Goal: Communication & Community: Share content

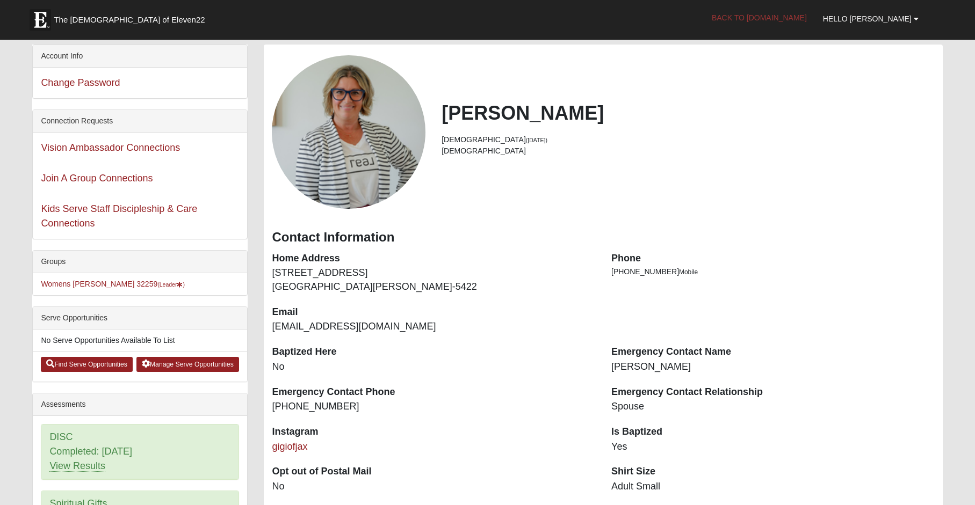
click at [788, 17] on link "Back to COE22.com" at bounding box center [758, 17] width 111 height 27
click at [79, 286] on link "Womens Urbanski 32259 (Leader )" at bounding box center [113, 284] width 144 height 9
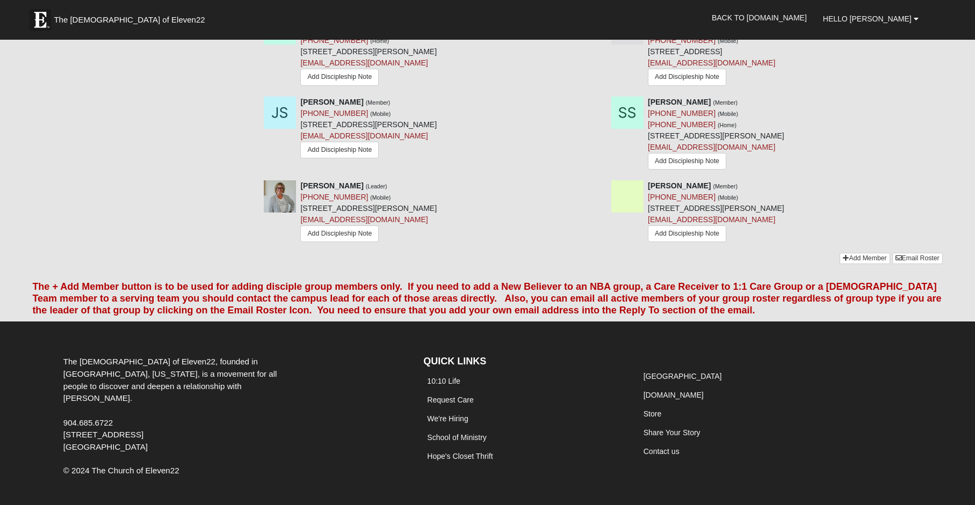
scroll to position [1282, 0]
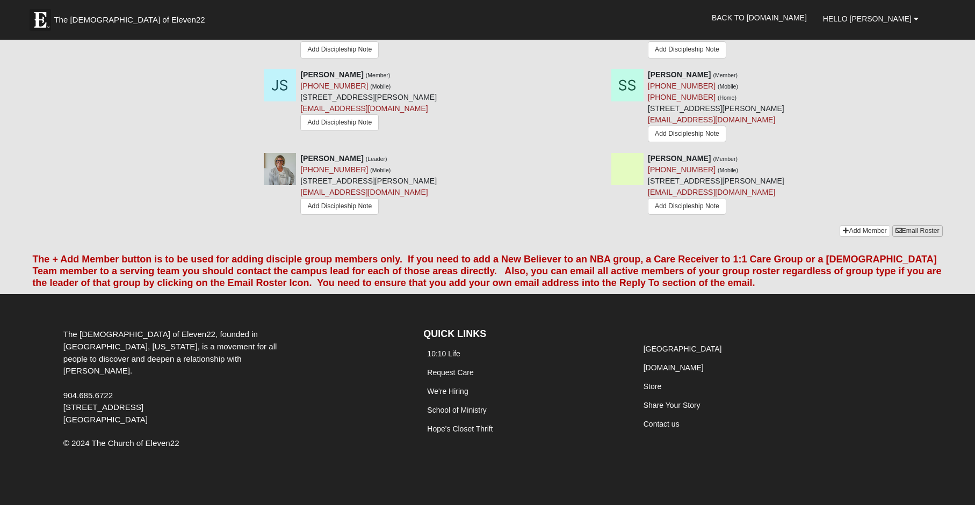
click at [918, 226] on link "Email Roster" at bounding box center [917, 231] width 50 height 11
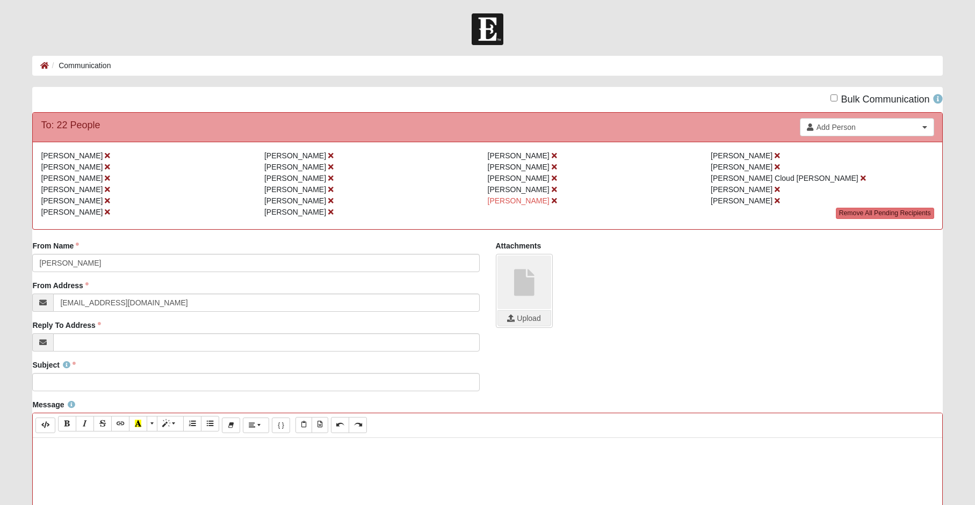
paste div
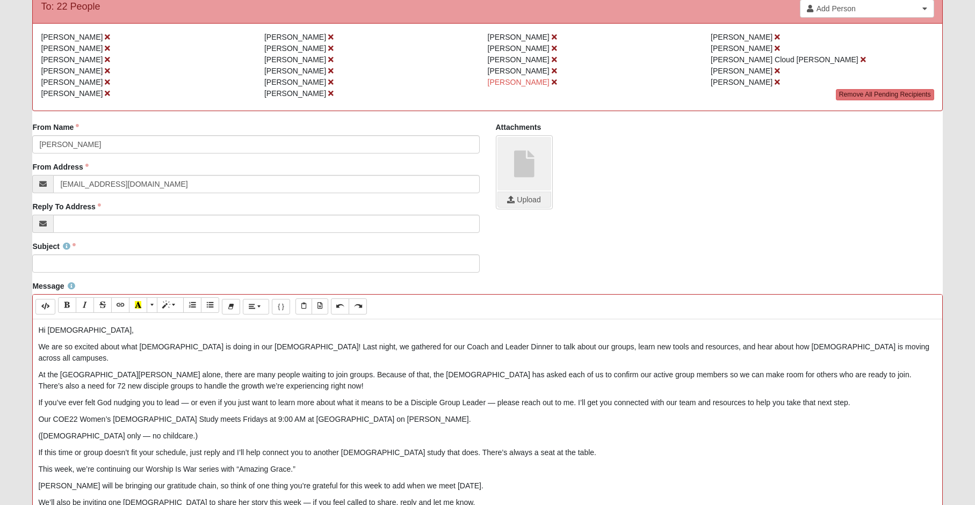
click at [188, 397] on p "If you’ve ever felt God nudging you to lead — or even if you just want to learn…" at bounding box center [487, 402] width 898 height 11
click at [86, 431] on p "(Ladies only — no childcare.)" at bounding box center [487, 436] width 898 height 11
drag, startPoint x: 139, startPoint y: 425, endPoint x: 29, endPoint y: 422, distance: 109.6
click at [29, 422] on div "Message Background Color Transparent Select #ffff00 Text Color Reset to default…" at bounding box center [487, 470] width 926 height 379
click at [85, 304] on icon "Italic (⌘+I)" at bounding box center [85, 305] width 6 height 8
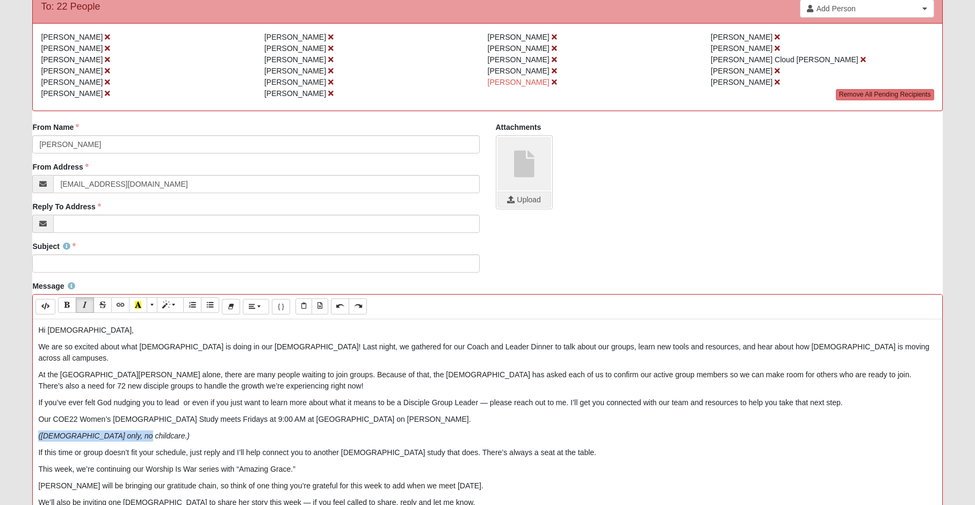
click at [173, 431] on p "(Ladies only, no childcare.)" at bounding box center [487, 436] width 898 height 11
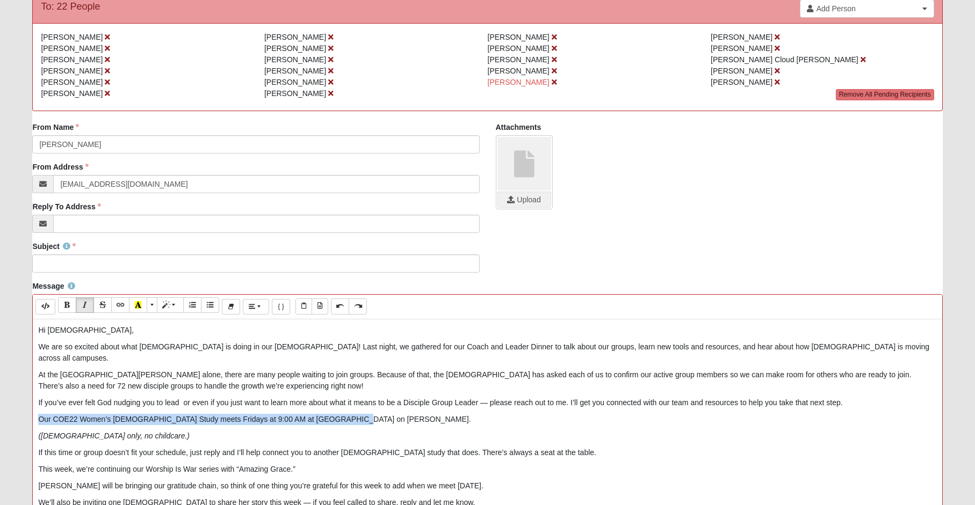
drag, startPoint x: 38, startPoint y: 409, endPoint x: 346, endPoint y: 403, distance: 308.3
click at [346, 403] on div "Hi ladies, We are so excited about what God is doing in our church! Last night,…" at bounding box center [487, 481] width 909 height 322
click at [66, 308] on icon "Bold (⌘+B)" at bounding box center [67, 305] width 6 height 8
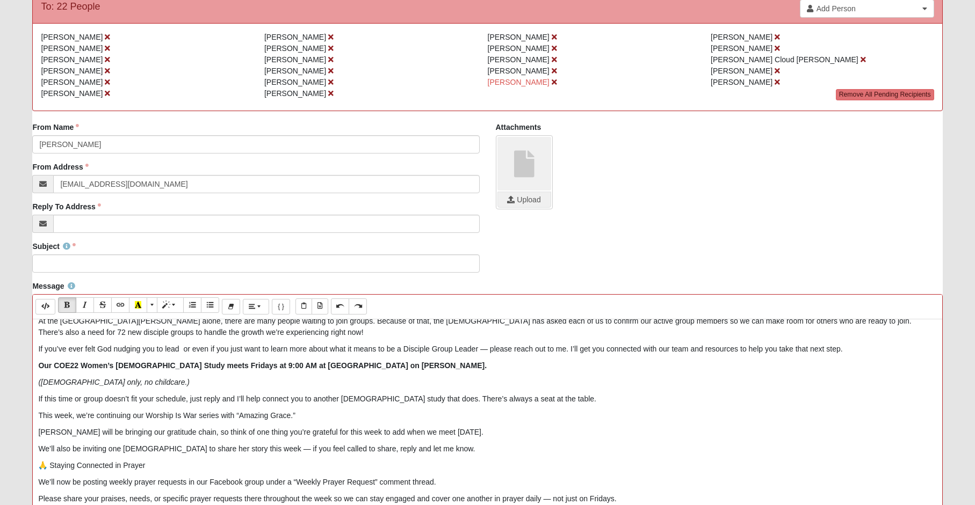
scroll to position [85, 0]
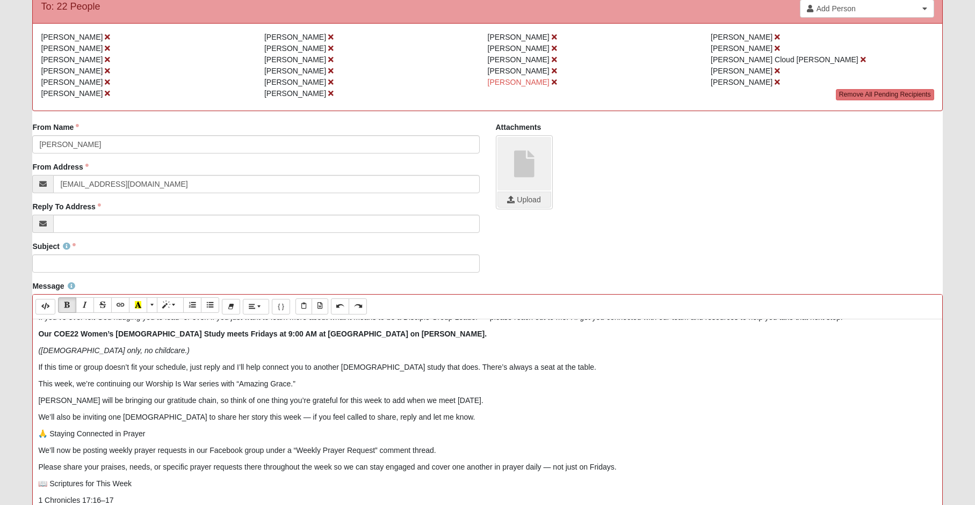
click at [43, 395] on p "Kadi will be bringing our gratitude chain, so think of one thing you’re gratefu…" at bounding box center [487, 400] width 898 height 11
click at [68, 309] on icon "Bold (⌘+B)" at bounding box center [67, 305] width 6 height 8
click at [238, 412] on p "We’ll also be inviting one lady to share her story this week — if you feel call…" at bounding box center [487, 417] width 898 height 11
click at [104, 412] on p "We’ll also be inviting one lady to share her story this week, if you feel calle…" at bounding box center [487, 417] width 898 height 11
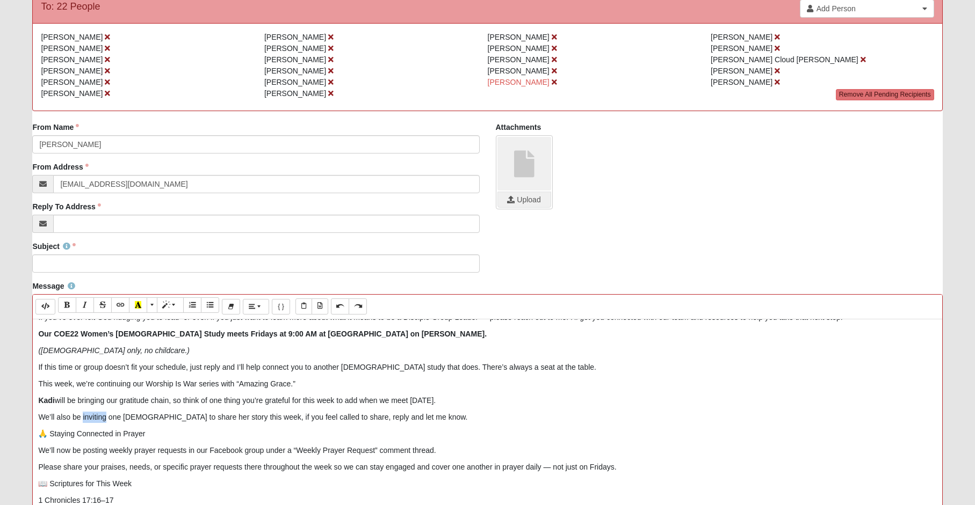
click at [104, 412] on p "We’ll also be inviting one lady to share her story this week, if you feel calle…" at bounding box center [487, 417] width 898 height 11
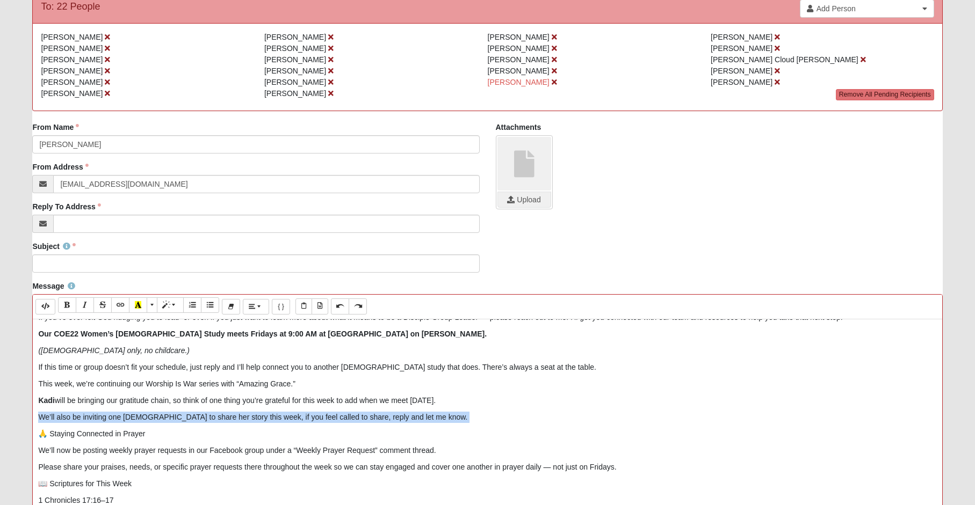
click at [104, 412] on p "We’ll also be inviting one lady to share her story this week, if you feel calle…" at bounding box center [487, 417] width 898 height 11
click at [70, 303] on icon "Bold (⌘+B)" at bounding box center [67, 305] width 6 height 8
click at [88, 303] on icon "Italic (⌘+I)" at bounding box center [85, 305] width 6 height 8
click at [139, 300] on button "Recent Color" at bounding box center [138, 305] width 18 height 16
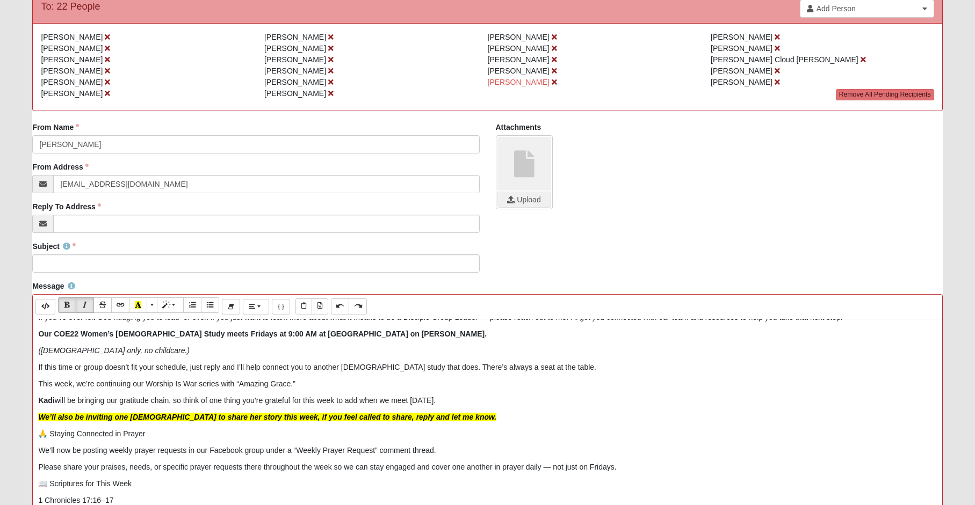
click at [193, 429] on p "🙏 Staying Connected in Prayer" at bounding box center [487, 434] width 898 height 11
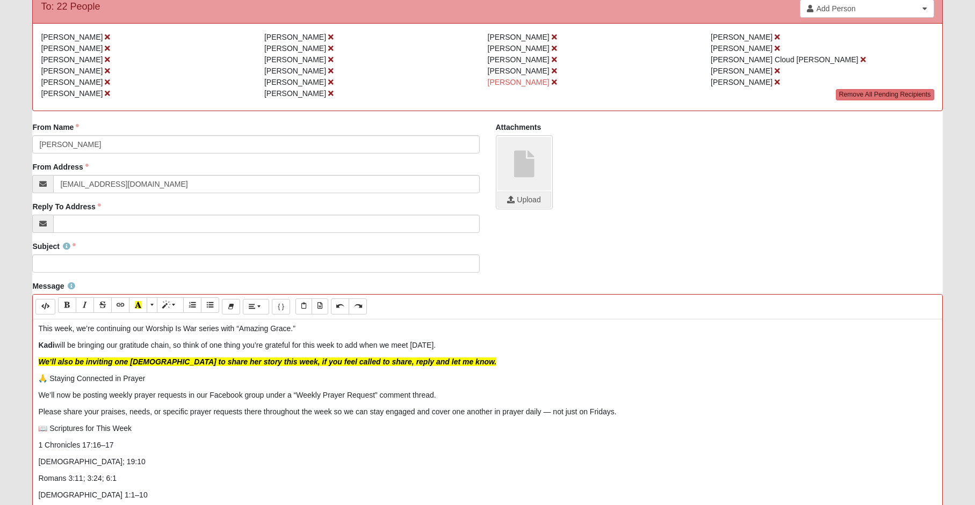
scroll to position [177, 0]
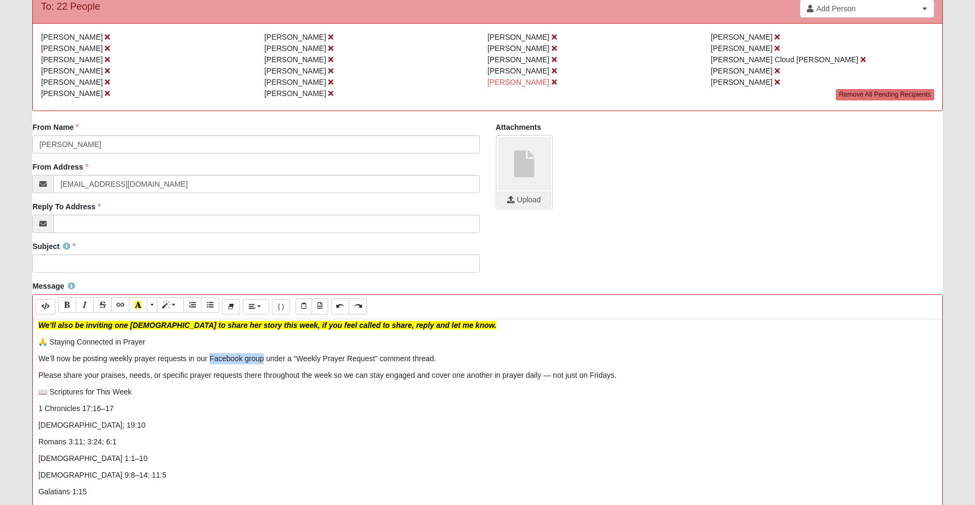
drag, startPoint x: 210, startPoint y: 347, endPoint x: 262, endPoint y: 346, distance: 52.1
click at [262, 353] on p "We’ll now be posting weekly prayer requests in our Facebook group under a “Week…" at bounding box center [487, 358] width 898 height 11
click at [73, 307] on button "Bold (⌘+B)" at bounding box center [67, 305] width 18 height 16
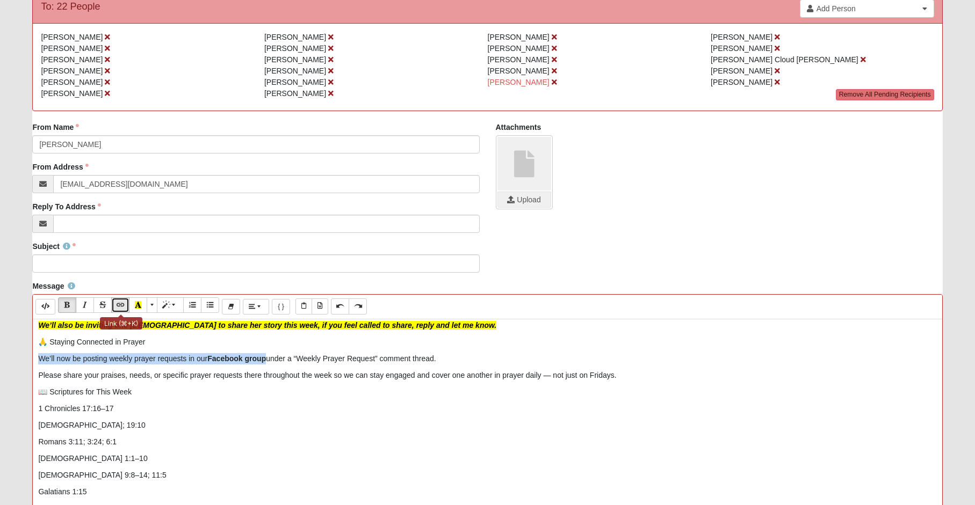
click at [122, 304] on icon "Link (⌘+K)" at bounding box center [120, 305] width 6 height 8
click at [121, 303] on icon "Link (⌘+K)" at bounding box center [120, 305] width 6 height 8
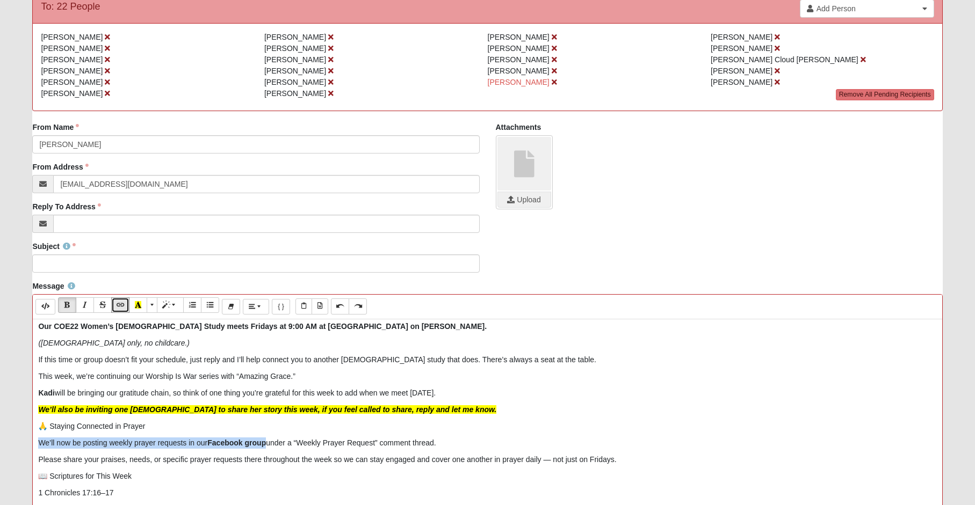
scroll to position [138, 0]
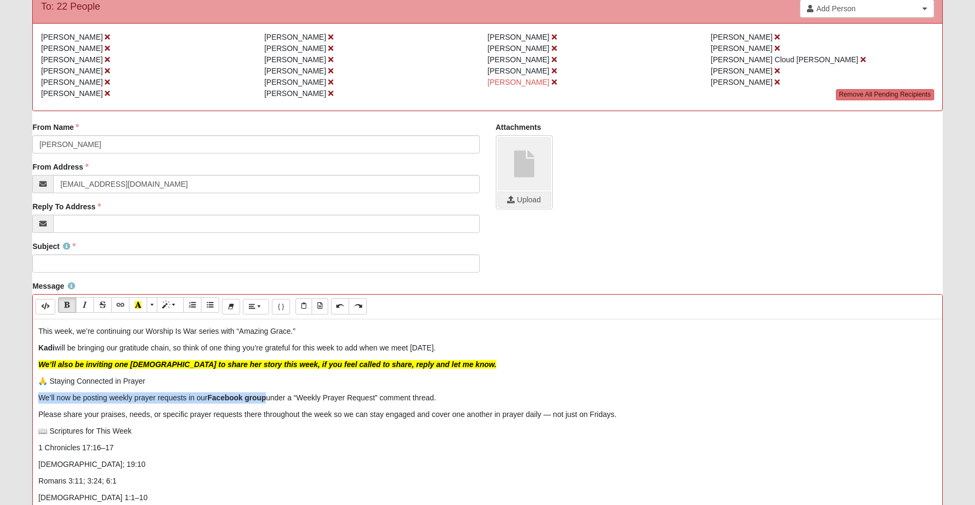
click at [257, 394] on b "Facebook group" at bounding box center [236, 398] width 59 height 9
drag, startPoint x: 212, startPoint y: 385, endPoint x: 242, endPoint y: 384, distance: 29.5
click at [242, 394] on b "Facebook group" at bounding box center [236, 398] width 59 height 9
drag, startPoint x: 224, startPoint y: 384, endPoint x: 216, endPoint y: 387, distance: 8.3
click at [223, 394] on b "Facebook group" at bounding box center [236, 398] width 59 height 9
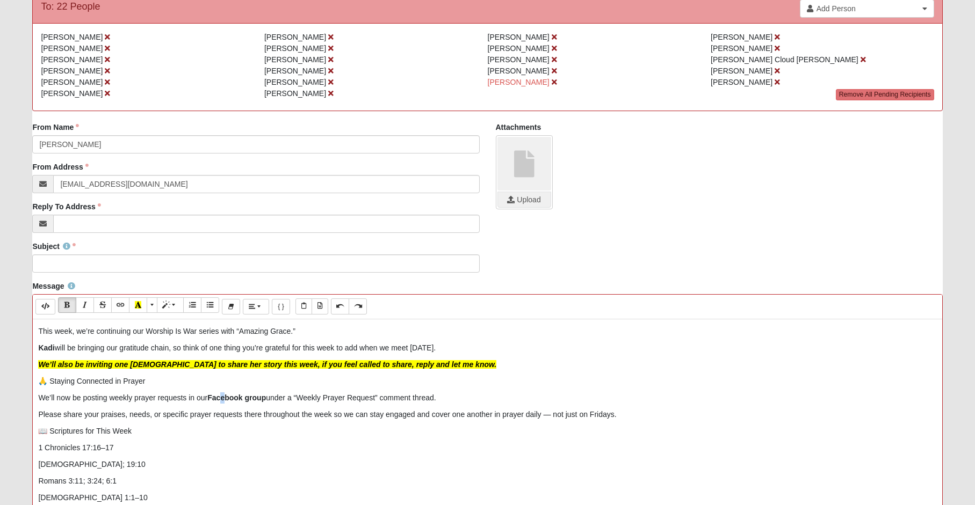
drag, startPoint x: 211, startPoint y: 386, endPoint x: 267, endPoint y: 386, distance: 56.4
click at [266, 394] on b "Facebook group" at bounding box center [236, 398] width 59 height 9
click at [120, 305] on icon "Link (⌘+K)" at bounding box center [120, 305] width 6 height 8
type input "Facebook group"
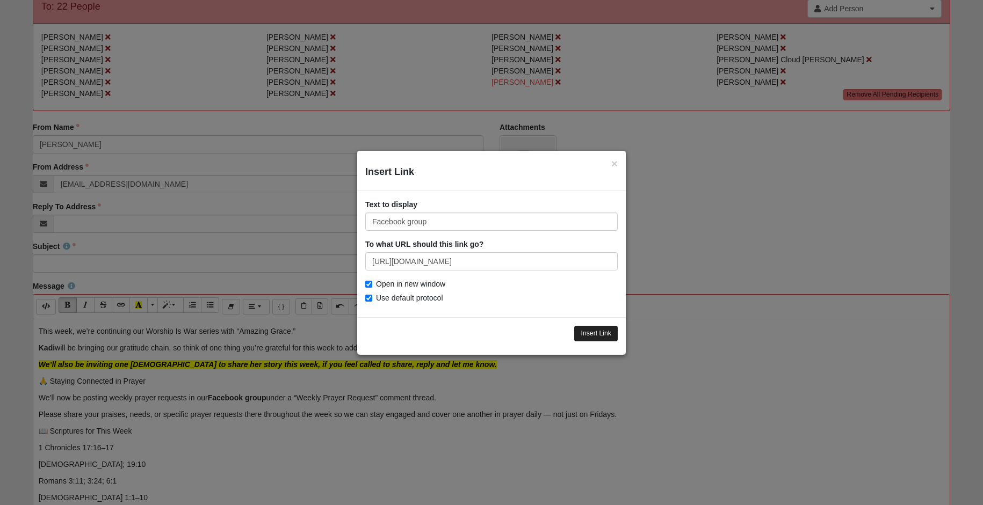
type input "https://www.facebook.com/share/g/1BJo14Qg2P/"
click at [579, 326] on input "Insert Link" at bounding box center [595, 334] width 43 height 16
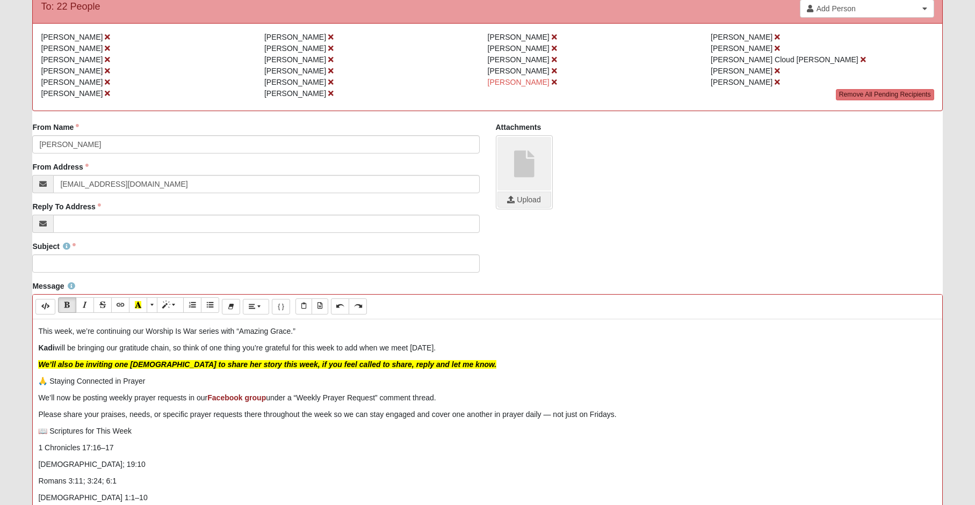
click at [207, 393] on p "We’ll now be posting weekly prayer requests in our Facebook group under a “Week…" at bounding box center [487, 398] width 898 height 11
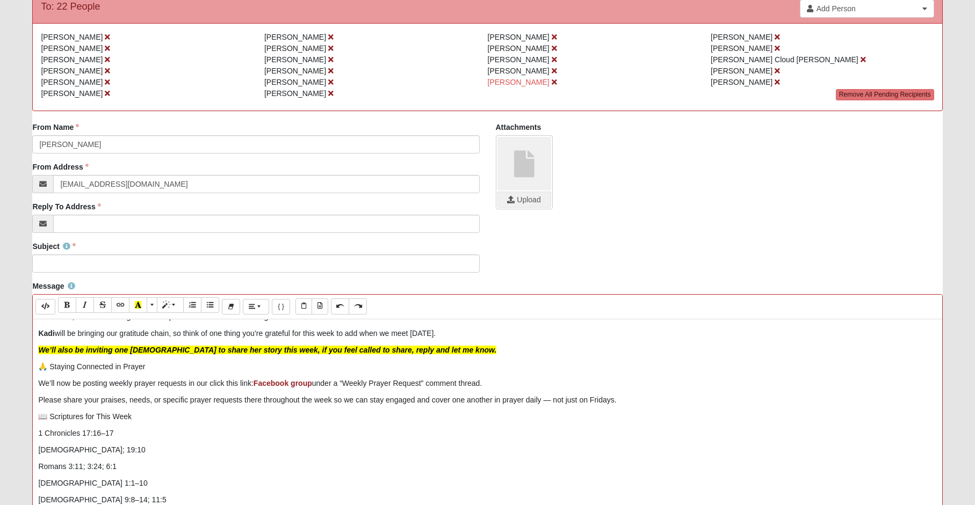
scroll to position [171, 0]
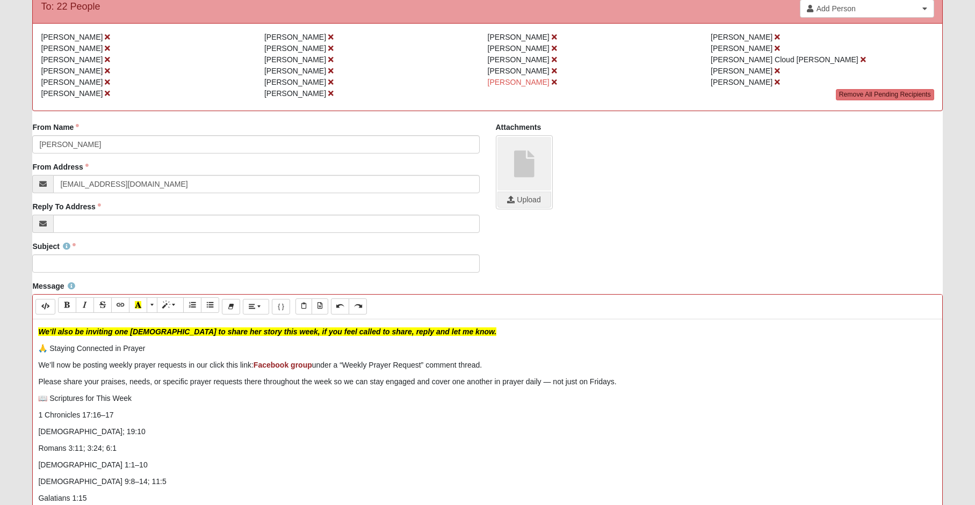
click at [548, 376] on p "Please share your praises, needs, or specific prayer requests there throughout …" at bounding box center [487, 381] width 898 height 11
click at [52, 393] on p "📖 Scriptures for This Week" at bounding box center [487, 398] width 898 height 11
click at [52, 393] on p "Scriptures for This Week" at bounding box center [487, 398] width 898 height 11
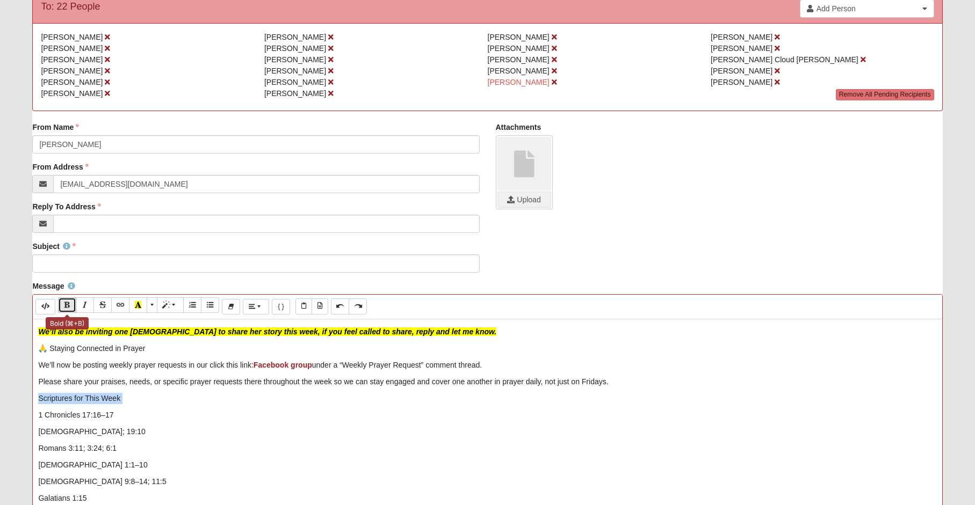
click at [66, 306] on icon "Bold (⌘+B)" at bounding box center [67, 305] width 6 height 8
click at [53, 343] on p "🙏 Staying Connected in Prayer" at bounding box center [487, 348] width 898 height 11
click at [55, 343] on p "Staying Connected in Prayer" at bounding box center [487, 348] width 898 height 11
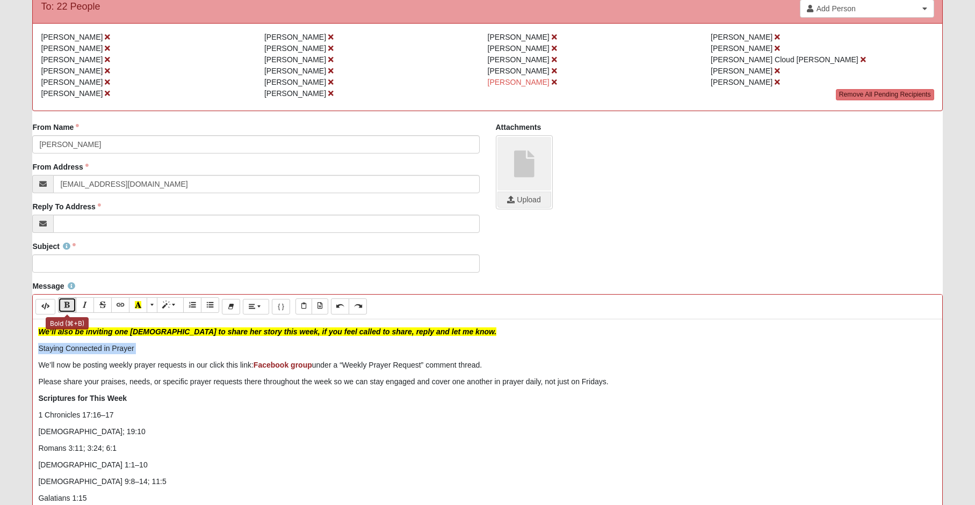
click at [64, 303] on icon "Bold (⌘+B)" at bounding box center [67, 305] width 6 height 8
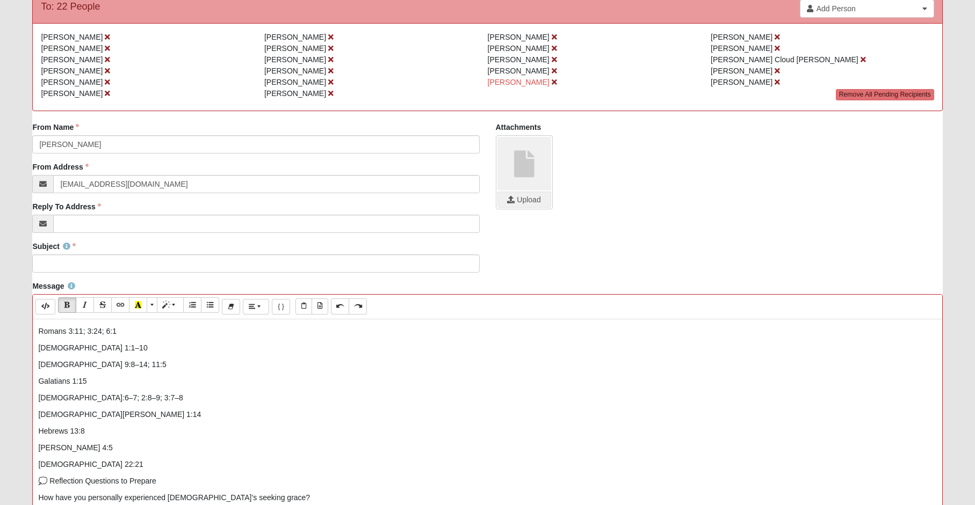
scroll to position [315, 0]
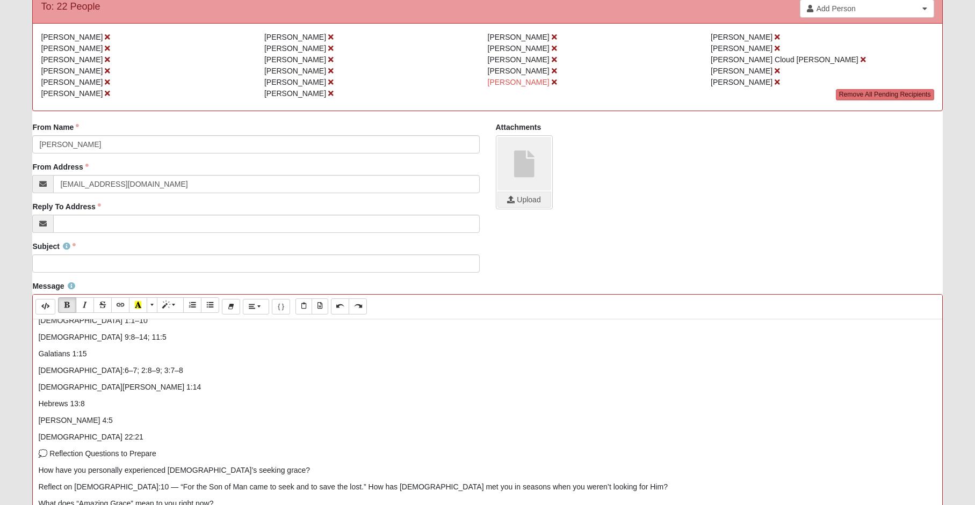
click at [50, 448] on p "💭 Reflection Questions to Prepare" at bounding box center [487, 453] width 898 height 11
click at [86, 448] on p "Reflection Questions to Prepare" at bounding box center [487, 453] width 898 height 11
click at [61, 448] on p "Reflection Questions to Prepare" at bounding box center [487, 453] width 898 height 11
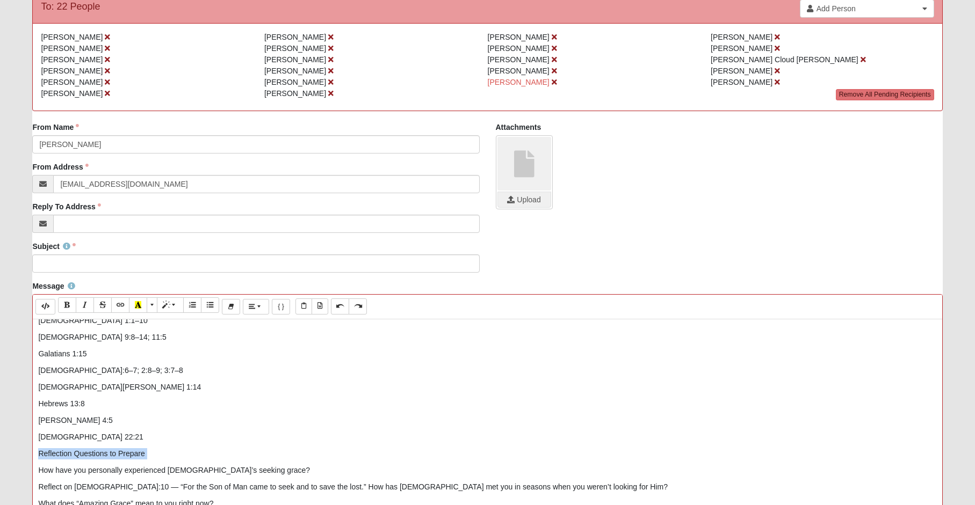
click at [61, 448] on p "Reflection Questions to Prepare" at bounding box center [487, 453] width 898 height 11
click at [67, 304] on icon "Bold (⌘+B)" at bounding box center [67, 305] width 6 height 8
click at [163, 448] on p "Reflection Questions to Prepare" at bounding box center [487, 453] width 898 height 11
click at [175, 432] on p "Revelation 22:21" at bounding box center [487, 437] width 898 height 11
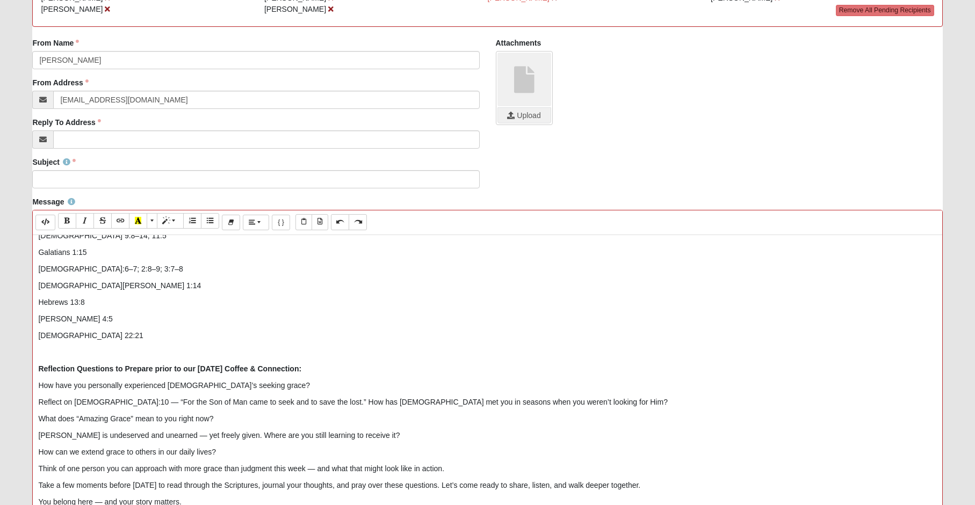
scroll to position [215, 0]
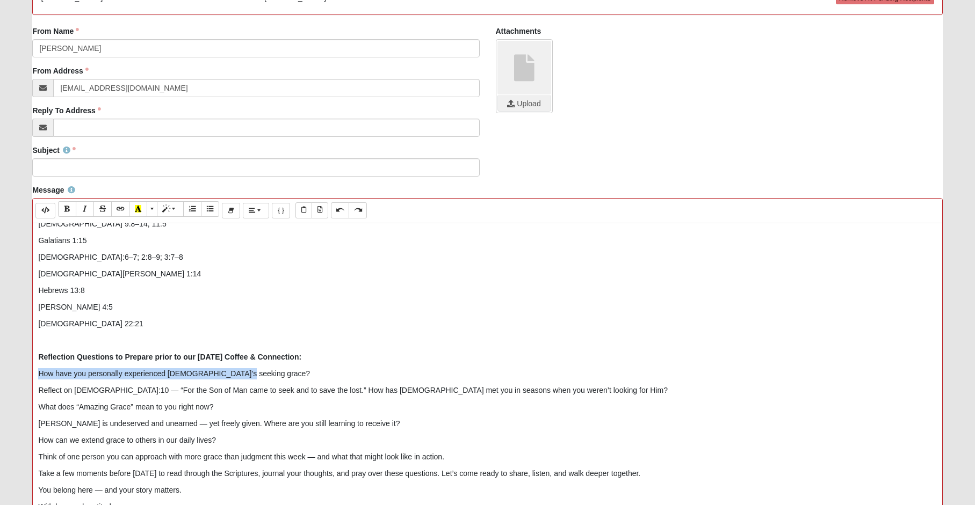
drag, startPoint x: 38, startPoint y: 362, endPoint x: 246, endPoint y: 358, distance: 207.9
click at [246, 368] on p "How have you personally experienced God’s seeking grace?" at bounding box center [487, 373] width 898 height 11
click at [86, 212] on icon "Italic (⌘+I)" at bounding box center [85, 209] width 6 height 8
click at [63, 207] on button "Bold (⌘+B)" at bounding box center [67, 209] width 18 height 16
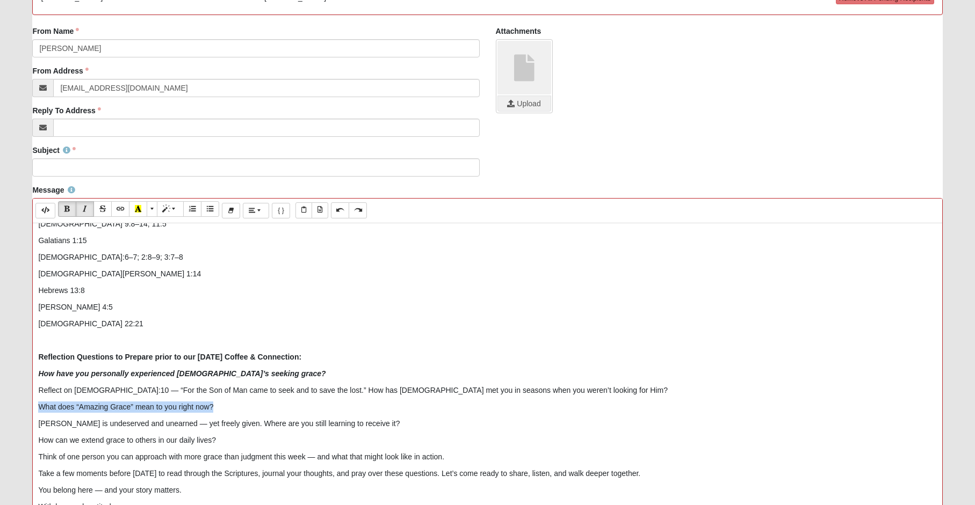
drag, startPoint x: 38, startPoint y: 397, endPoint x: 223, endPoint y: 387, distance: 185.0
click at [226, 402] on p "What does “Amazing Grace” mean to you right now?" at bounding box center [487, 407] width 898 height 11
click at [89, 207] on button "Italic (⌘+I)" at bounding box center [85, 209] width 18 height 16
drag, startPoint x: 70, startPoint y: 207, endPoint x: 73, endPoint y: 230, distance: 23.8
click at [70, 207] on icon "Bold (⌘+B)" at bounding box center [67, 209] width 6 height 8
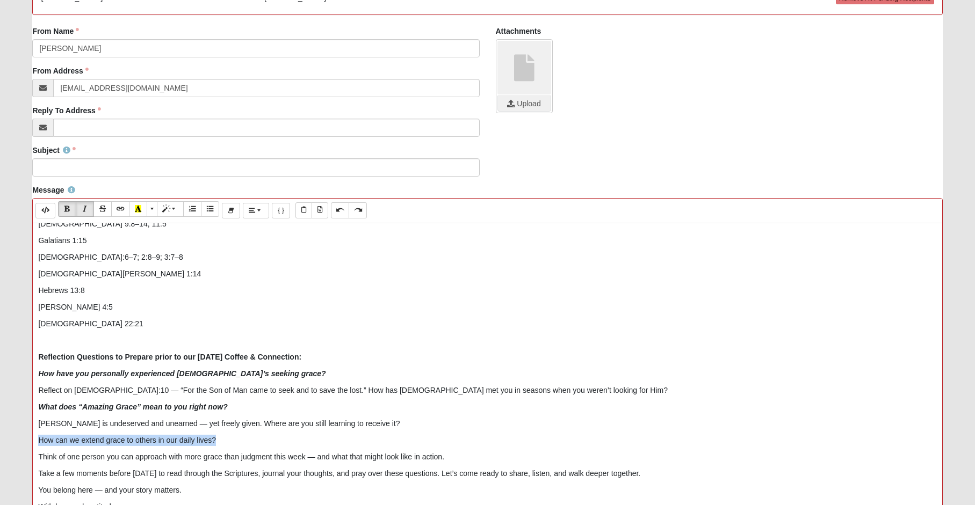
drag, startPoint x: 39, startPoint y: 430, endPoint x: 244, endPoint y: 427, distance: 205.7
click at [244, 435] on p "How can we extend grace to others in our daily lives?" at bounding box center [487, 440] width 898 height 11
click at [70, 204] on button "Bold (⌘+B)" at bounding box center [67, 209] width 18 height 16
click at [82, 207] on icon "Italic (⌘+I)" at bounding box center [85, 209] width 6 height 8
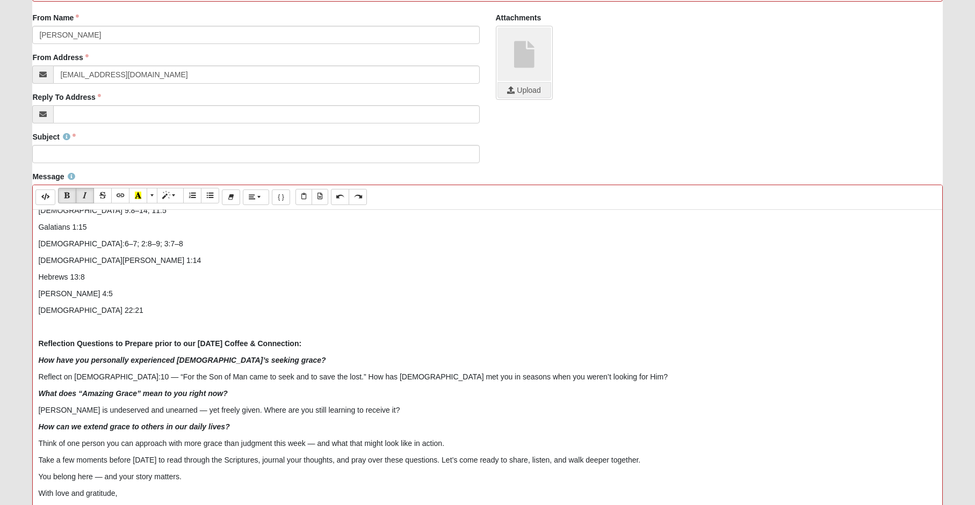
scroll to position [274, 0]
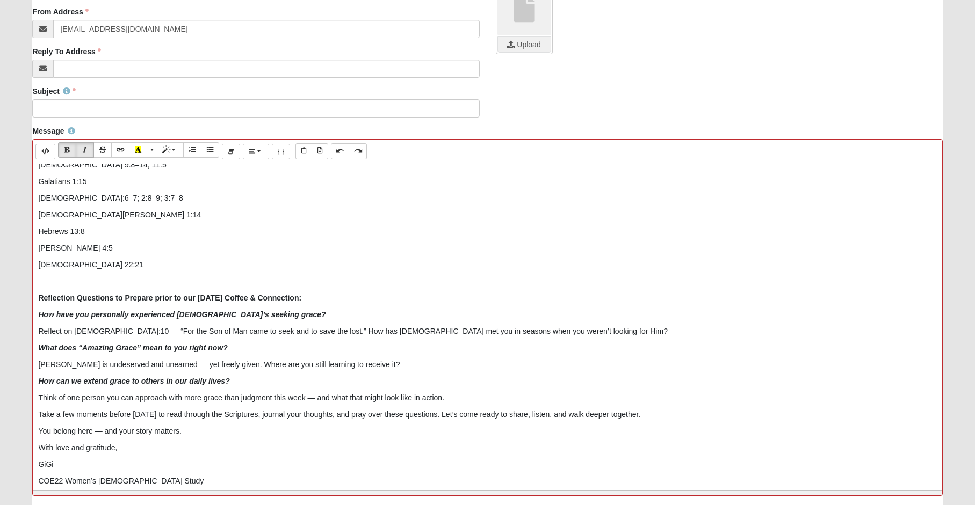
click at [313, 393] on p "Think of one person you can approach with more grace than judgment this week — …" at bounding box center [487, 398] width 898 height 11
click at [101, 426] on p "You belong here — and your story matters." at bounding box center [487, 431] width 898 height 11
click at [190, 426] on p "You belong here and your story matters." at bounding box center [487, 431] width 898 height 11
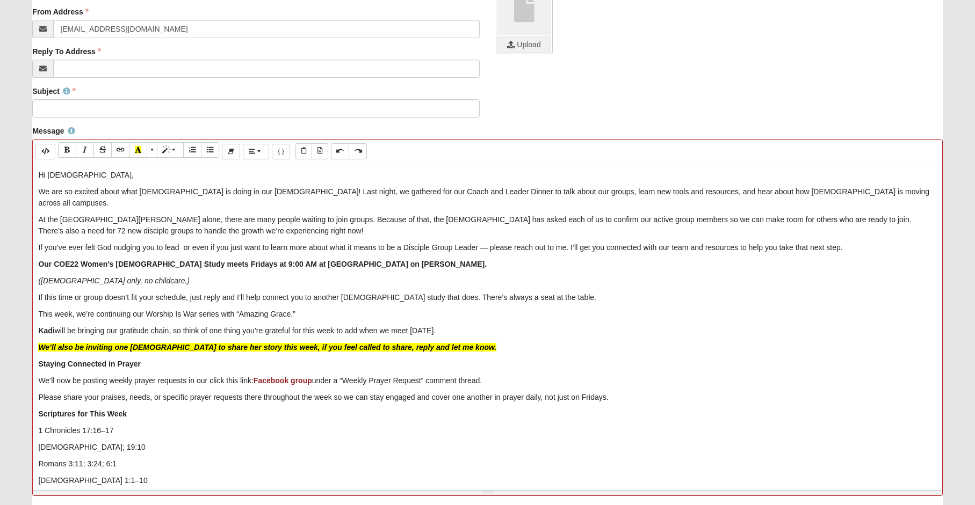
scroll to position [226, 0]
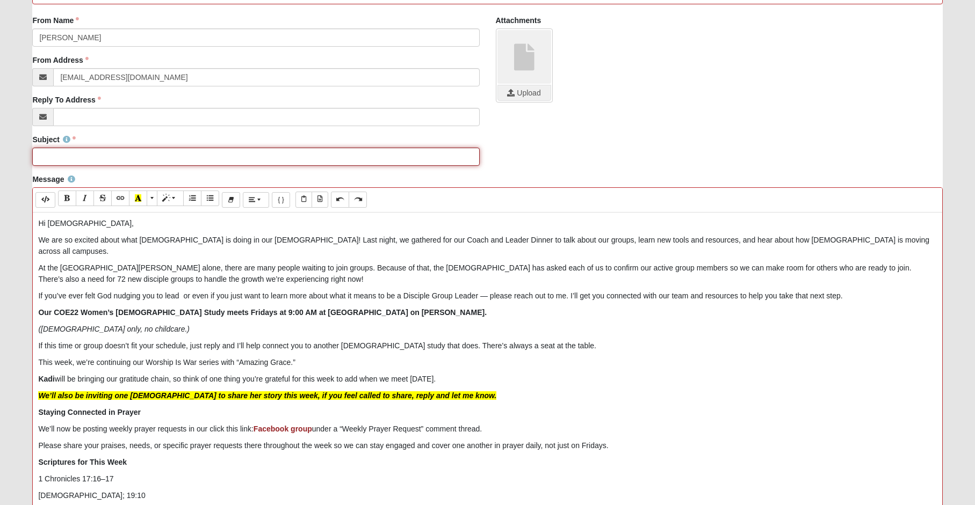
click at [190, 155] on input "Subject" at bounding box center [255, 157] width 447 height 18
type input "Week 5 Amazing Grace and some updates to our group"
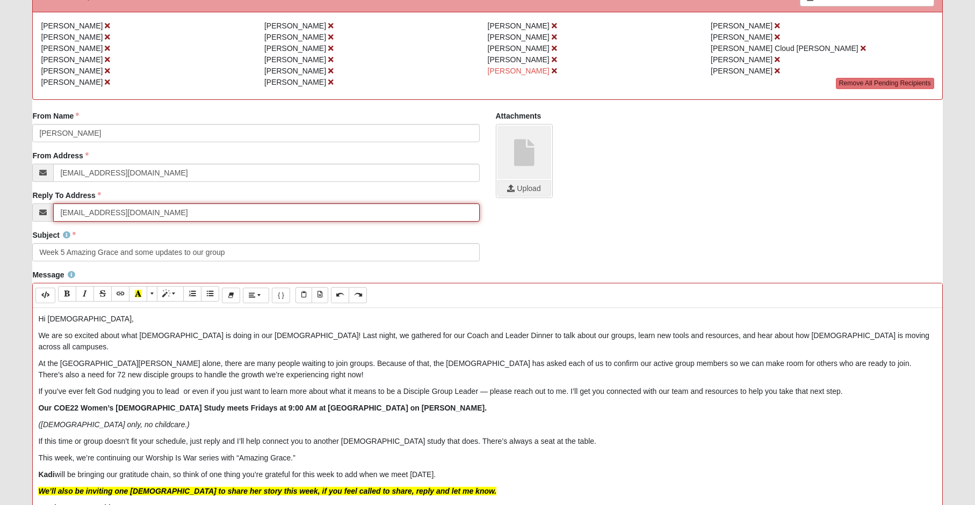
scroll to position [32, 0]
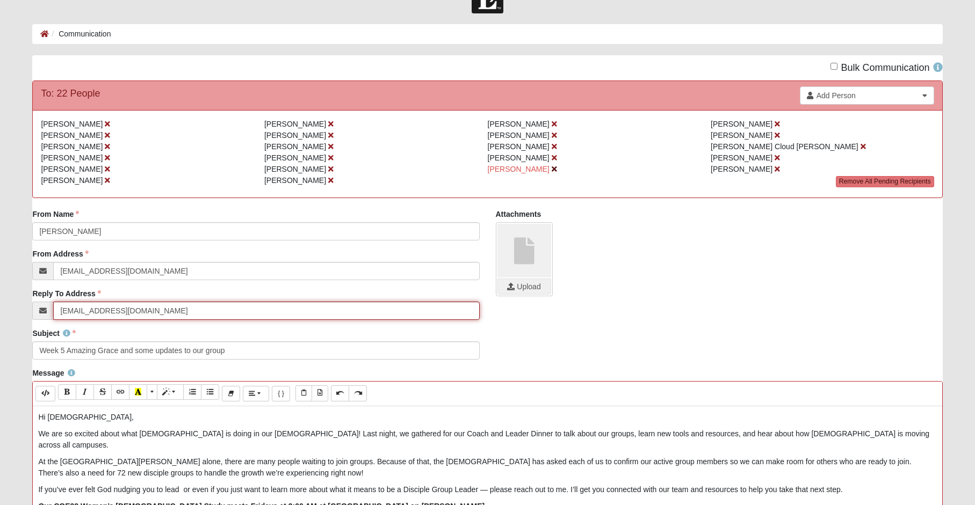
type input "[EMAIL_ADDRESS][DOMAIN_NAME]"
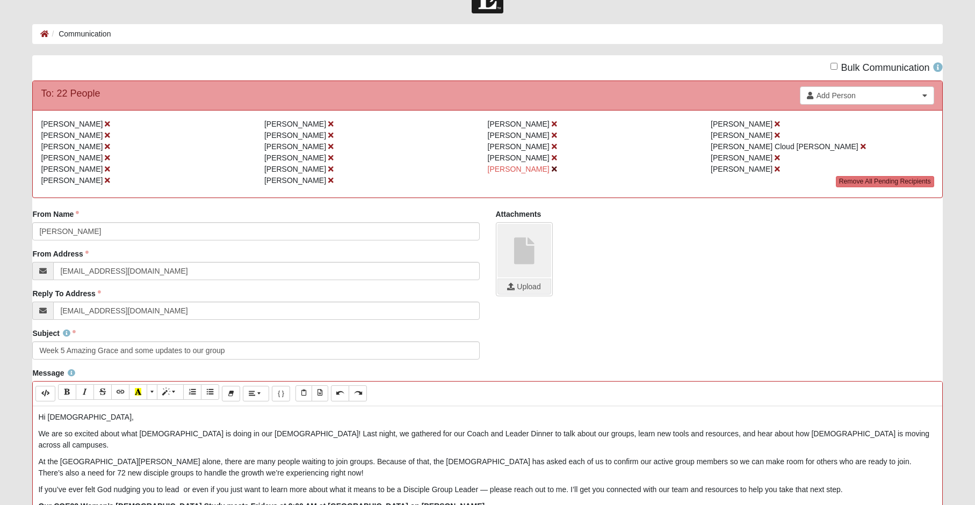
click at [551, 169] on icon at bounding box center [553, 169] width 5 height 8
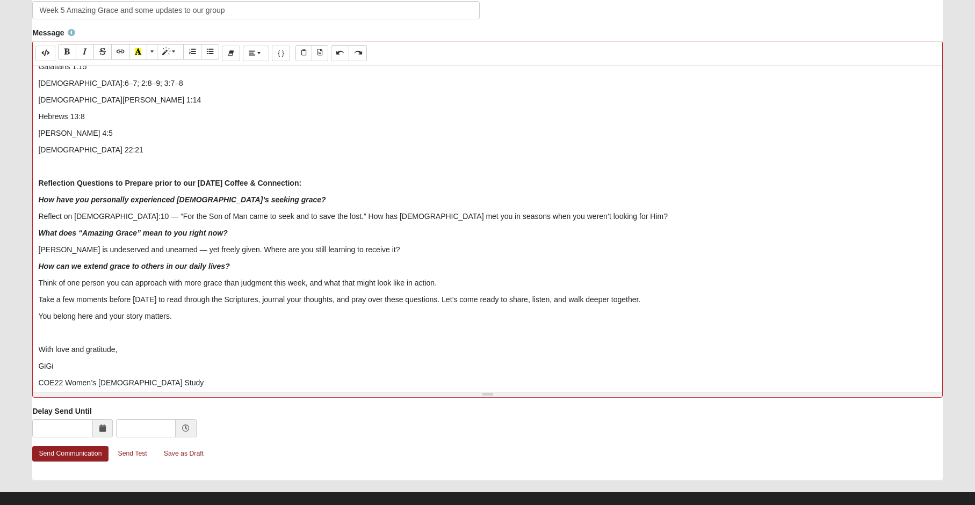
scroll to position [387, 0]
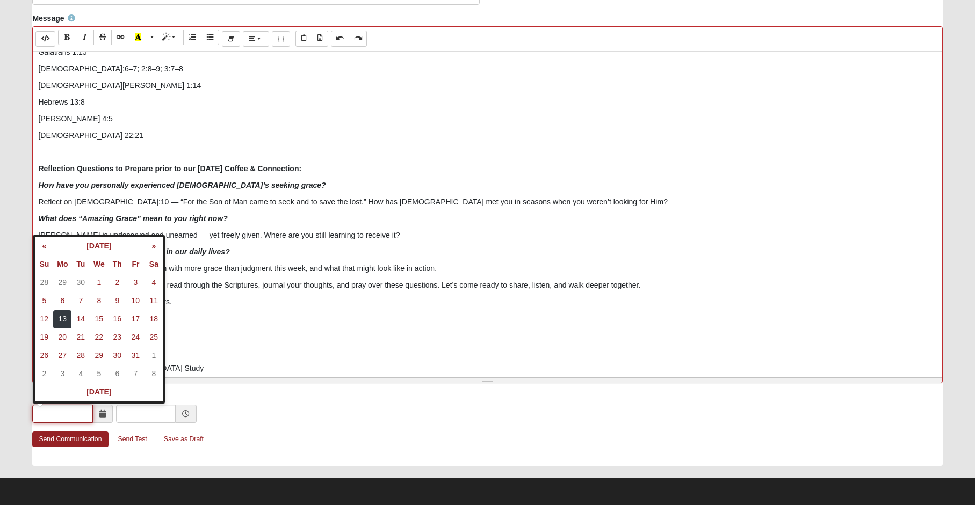
click at [83, 413] on input "text" at bounding box center [62, 414] width 61 height 18
click at [62, 321] on td "13" at bounding box center [62, 319] width 18 height 18
type input "10/13/2025"
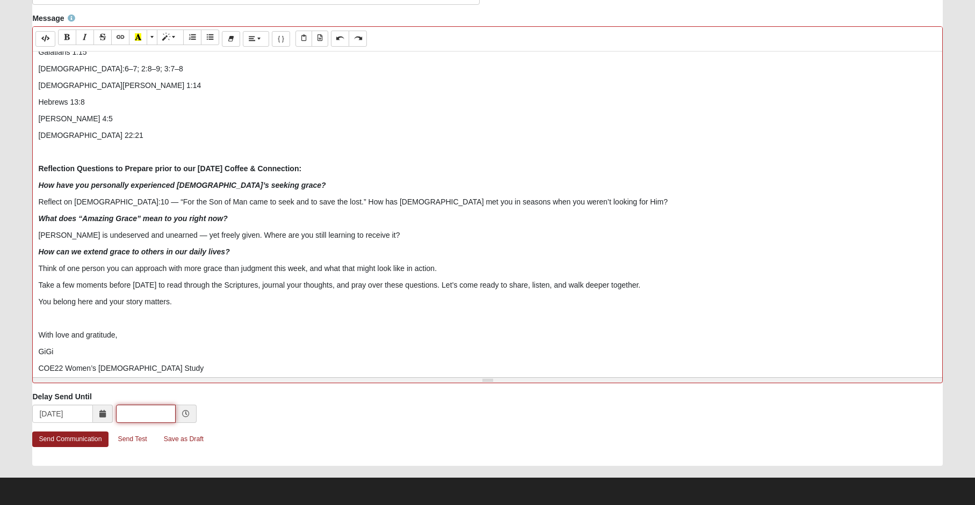
click at [144, 405] on input "text" at bounding box center [146, 414] width 60 height 18
type input "10:00 AM"
click at [185, 412] on icon at bounding box center [186, 414] width 8 height 8
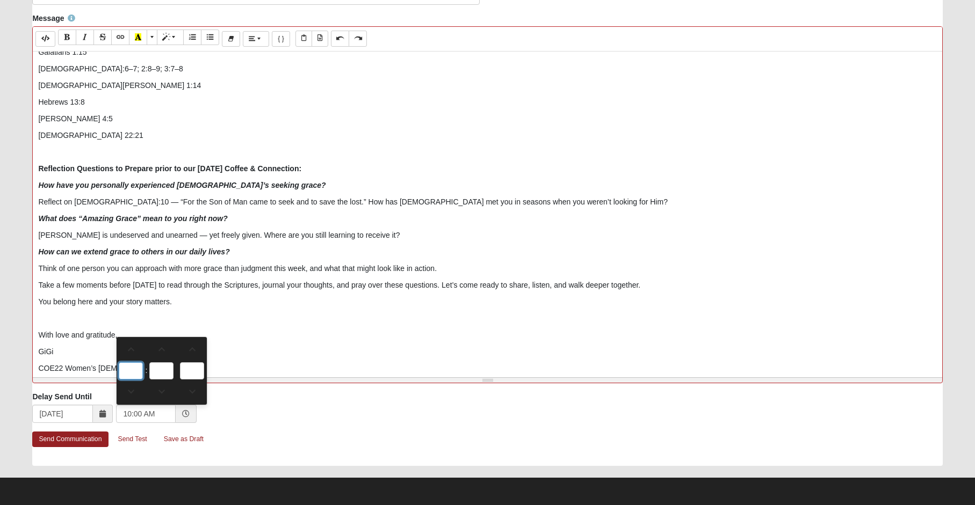
click at [132, 369] on input "10" at bounding box center [131, 370] width 24 height 17
type input "10"
click at [235, 410] on div "10/13/2025 10:00 AM" at bounding box center [487, 415] width 910 height 20
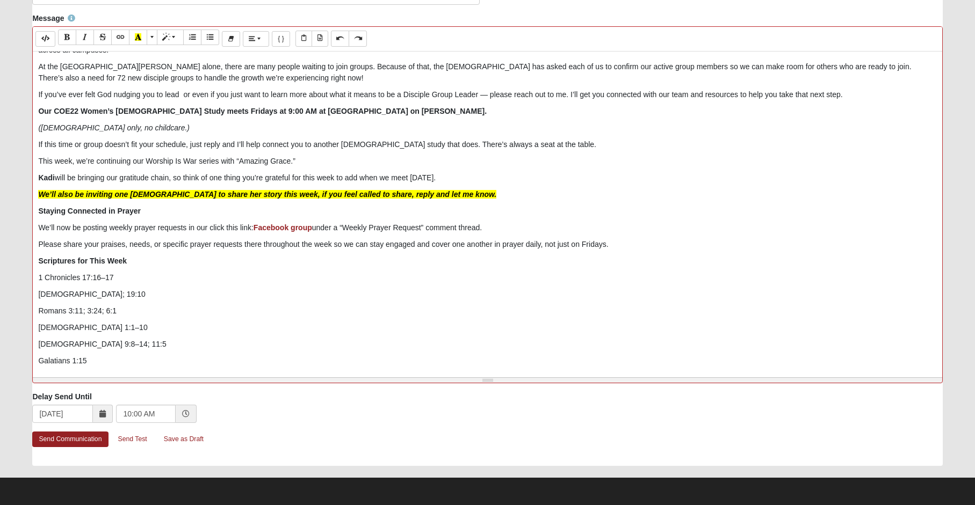
scroll to position [326, 0]
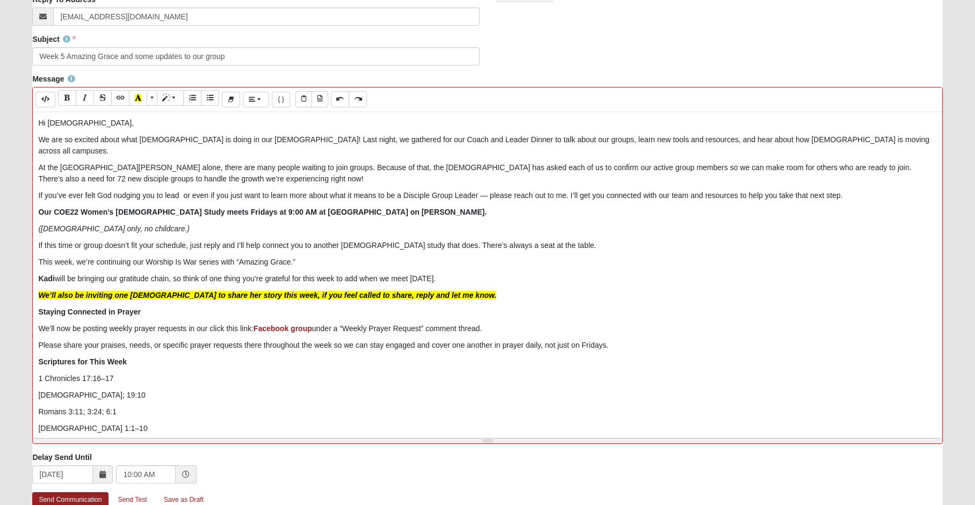
click at [478, 207] on p "Our COE22 Women’s Bible Study meets Fridays at 9:00 AM at Starbucks on Harper L…" at bounding box center [487, 212] width 898 height 11
click at [485, 190] on p "If you’ve ever felt God nudging you to lead or even if you just want to learn m…" at bounding box center [487, 195] width 898 height 11
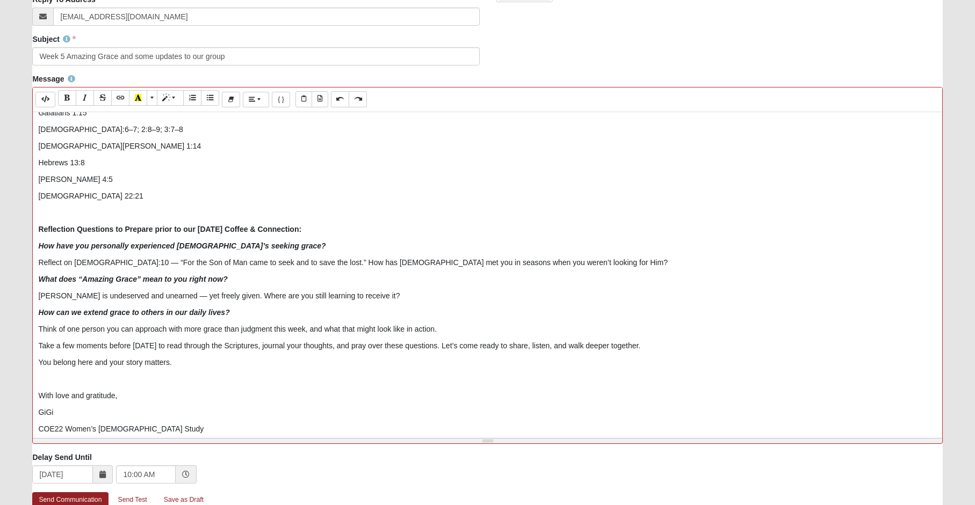
scroll to position [371, 0]
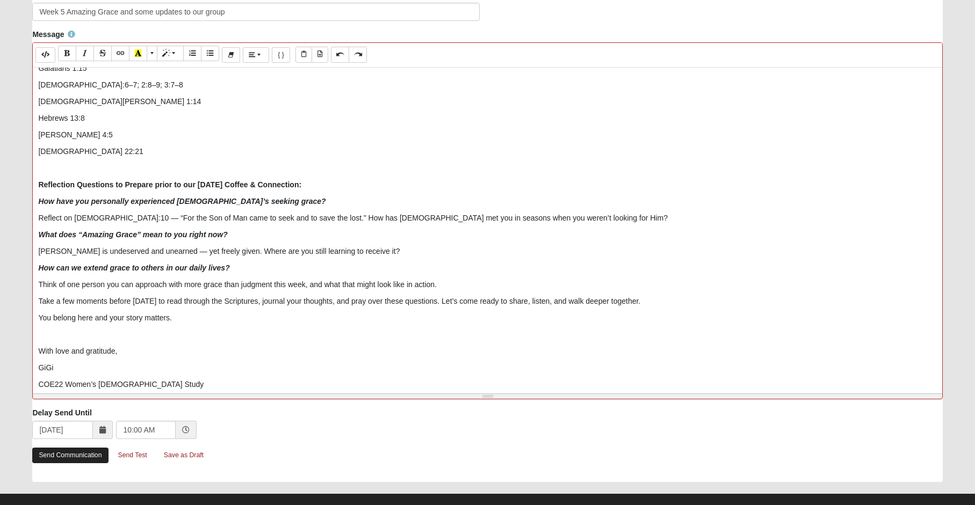
click at [60, 449] on link "Send Communication" at bounding box center [70, 456] width 76 height 16
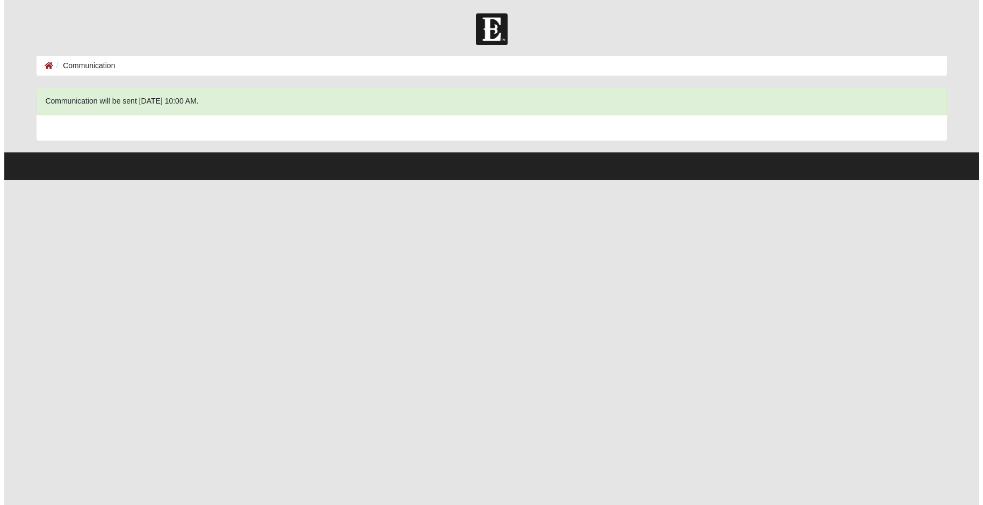
scroll to position [0, 0]
